Goal: Find specific page/section: Find specific page/section

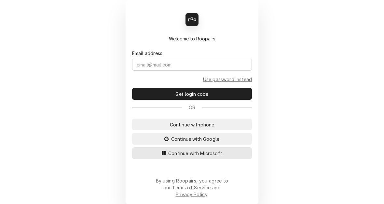
click at [184, 157] on span "Continue with Microsoft" at bounding box center [195, 153] width 57 height 7
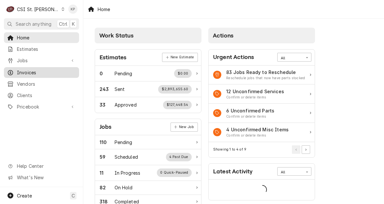
click at [29, 72] on span "Invoices" at bounding box center [46, 72] width 59 height 7
